Goal: Information Seeking & Learning: Learn about a topic

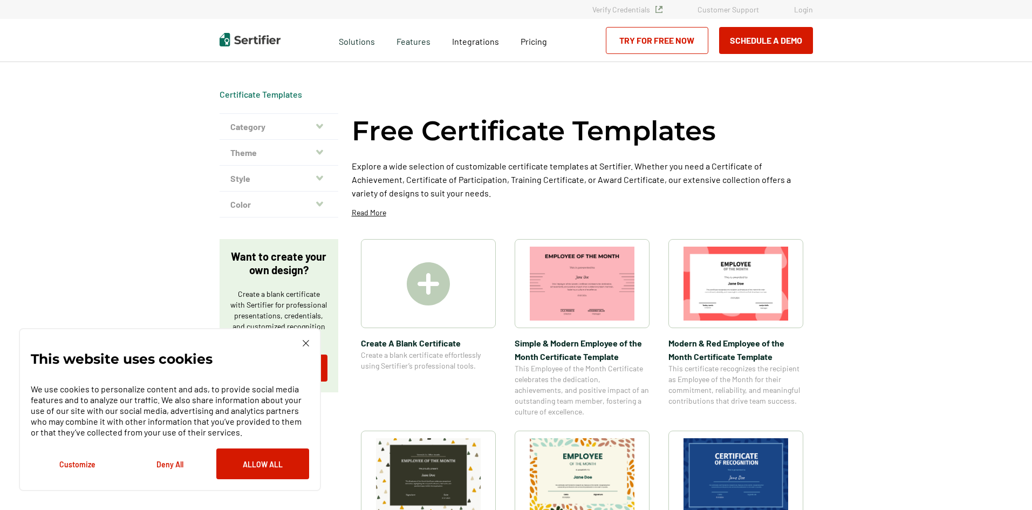
click at [303, 346] on img at bounding box center [306, 343] width 6 height 6
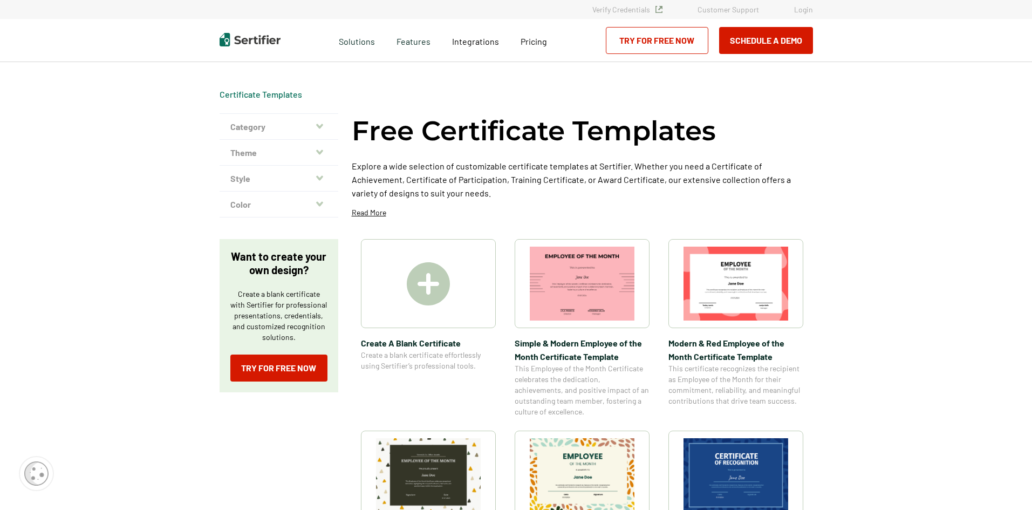
click at [297, 131] on button "Category" at bounding box center [279, 127] width 119 height 26
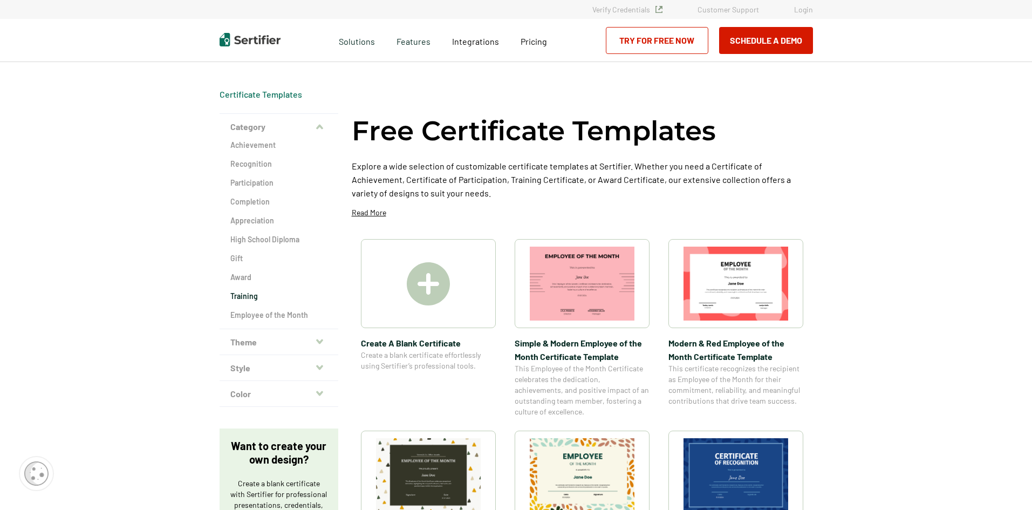
click at [263, 299] on h2 "Training" at bounding box center [278, 296] width 97 height 11
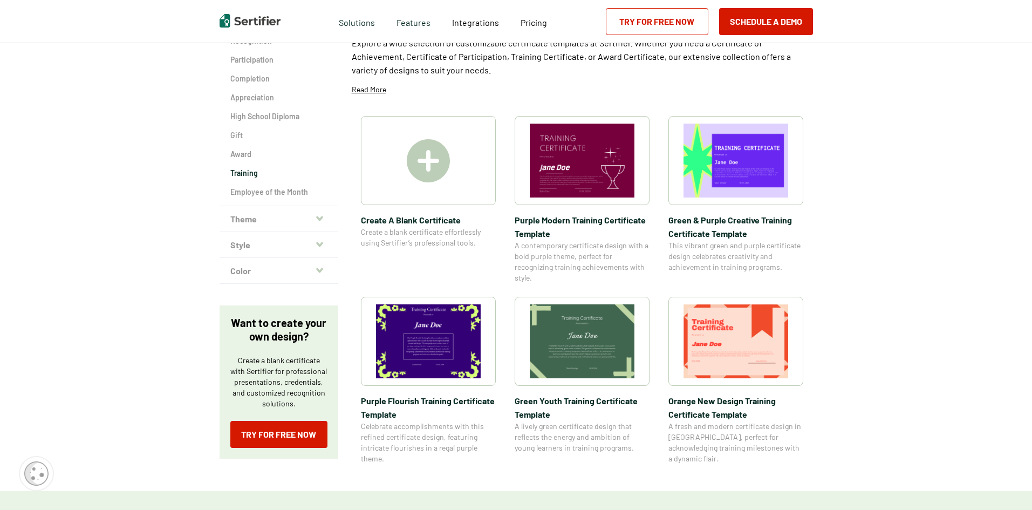
scroll to position [108, 0]
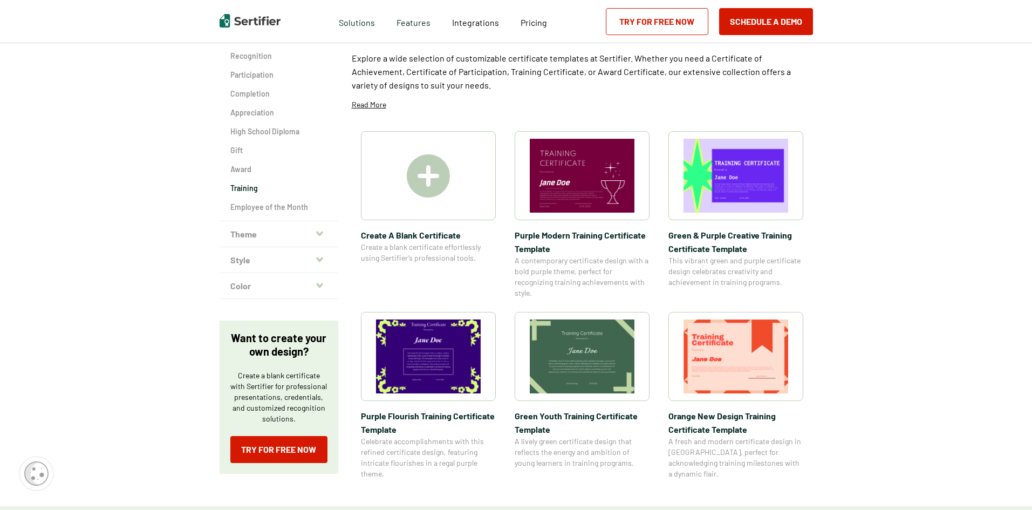
click at [247, 233] on button "Theme" at bounding box center [279, 234] width 119 height 26
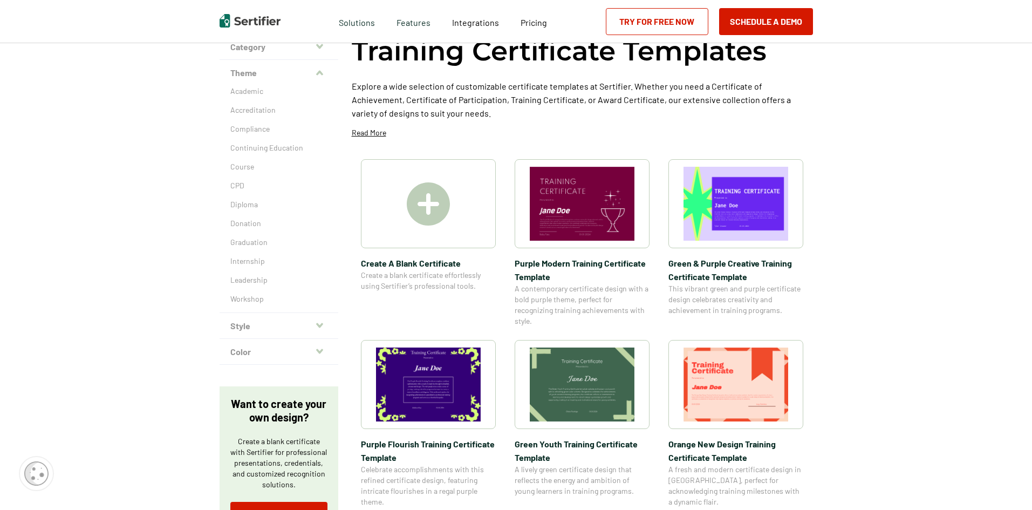
scroll to position [54, 0]
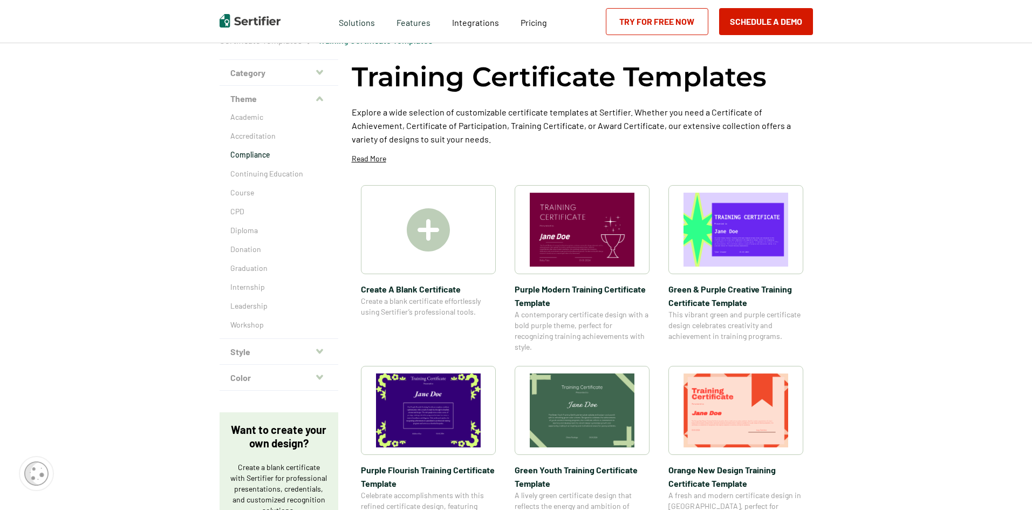
click at [264, 159] on p "Compliance" at bounding box center [278, 154] width 97 height 11
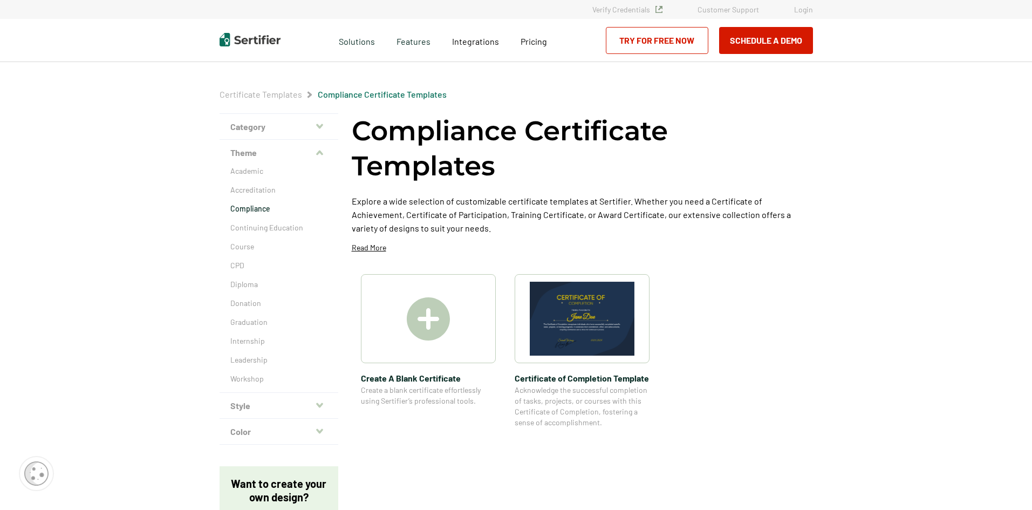
click at [243, 252] on div "Academic Accreditation Compliance Continuing Education Course CPD Diploma Donat…" at bounding box center [279, 279] width 119 height 227
click at [238, 247] on p "Course" at bounding box center [278, 246] width 97 height 11
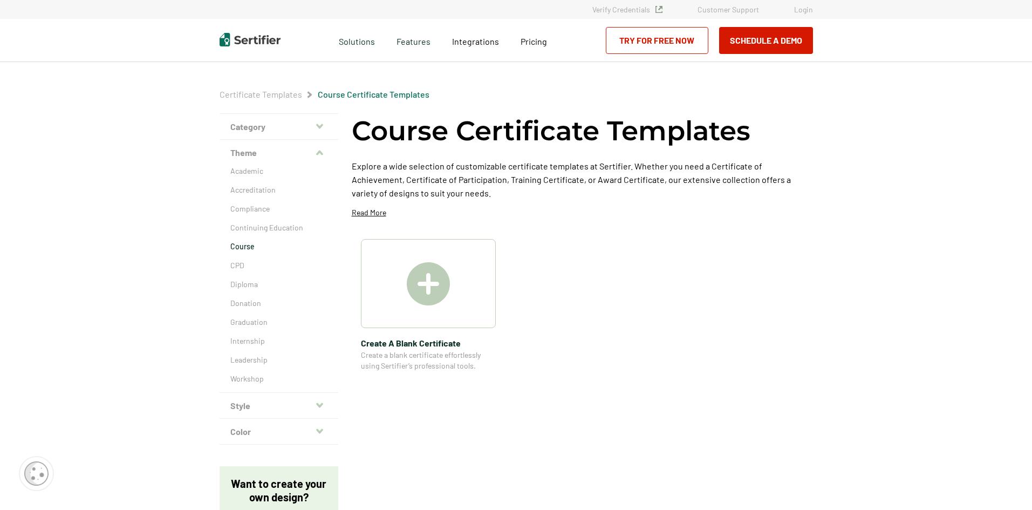
click at [442, 297] on img at bounding box center [428, 283] width 43 height 43
